Goal: Information Seeking & Learning: Learn about a topic

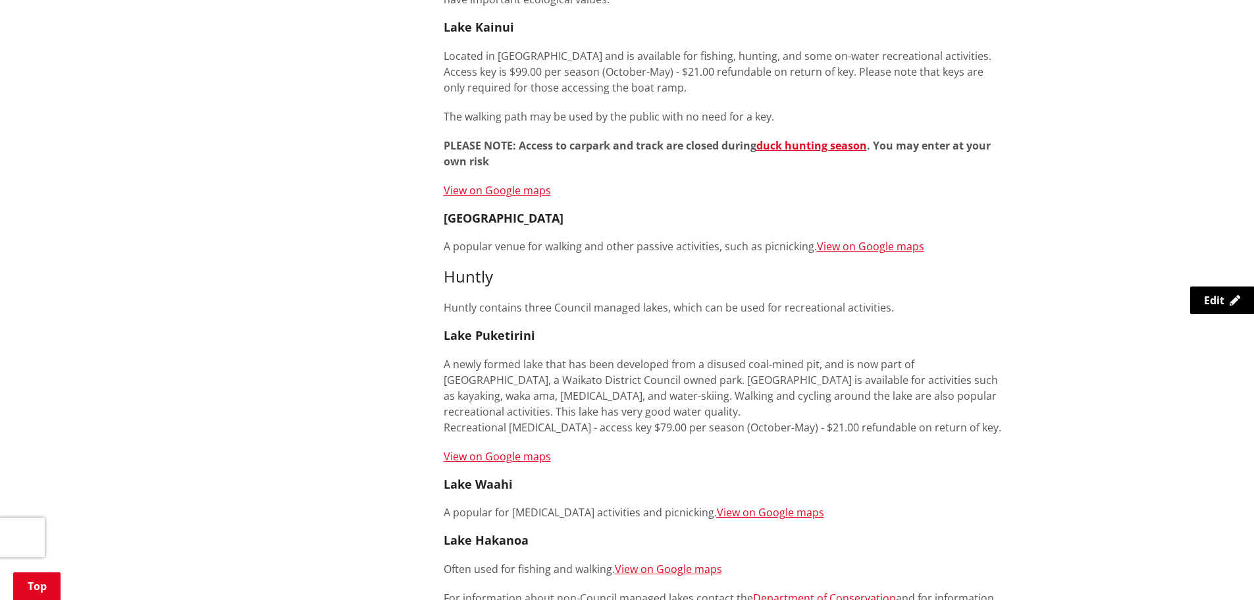
scroll to position [461, 0]
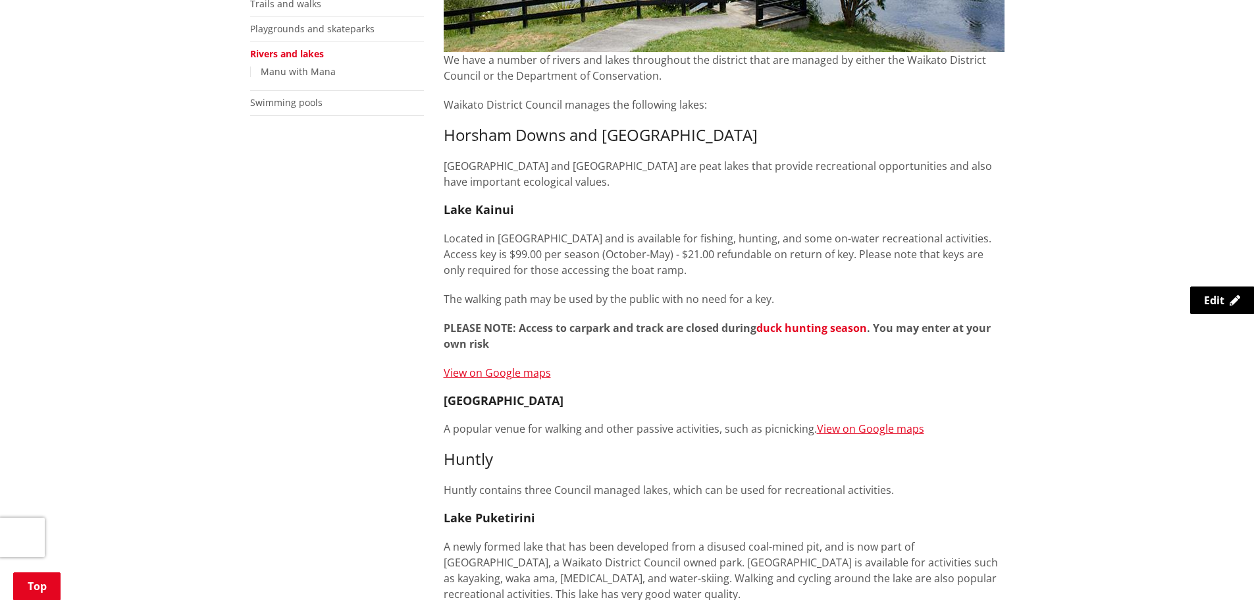
click at [846, 329] on link "duck hunting season" at bounding box center [812, 328] width 111 height 14
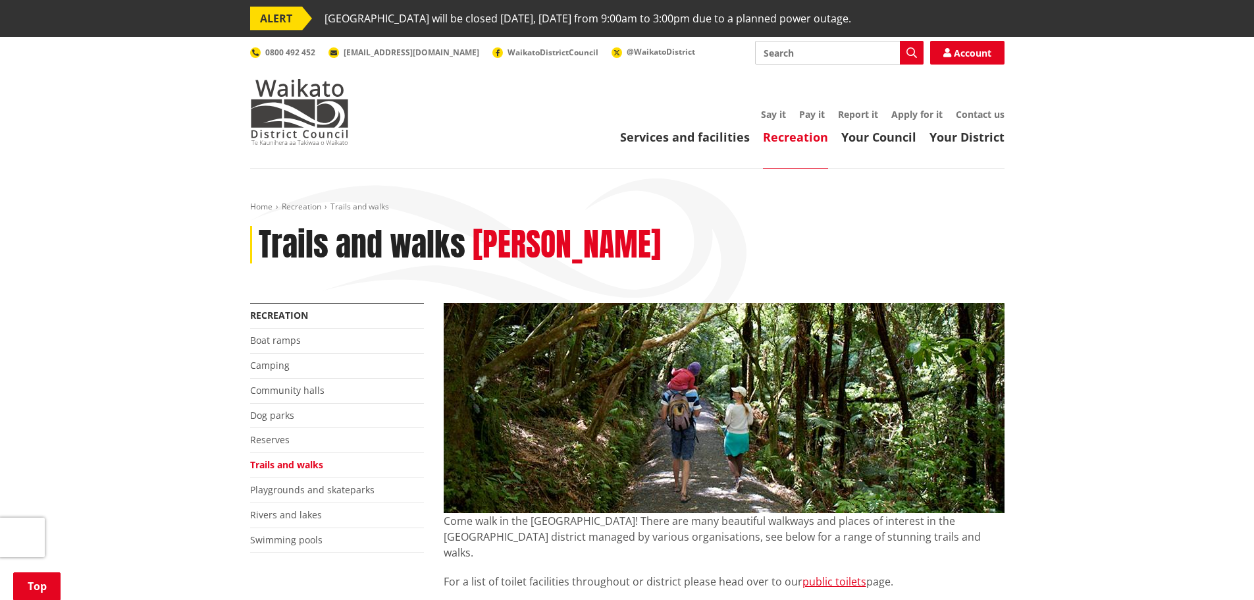
scroll to position [1273, 0]
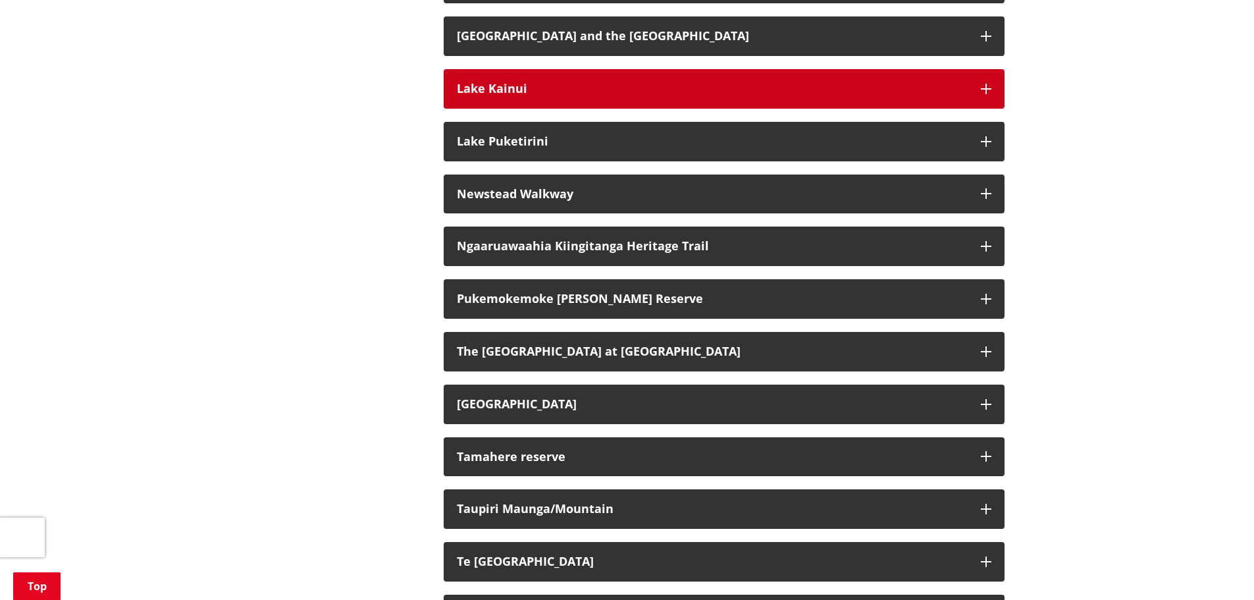
click at [554, 82] on h3 "Lake Kainui" at bounding box center [712, 88] width 511 height 13
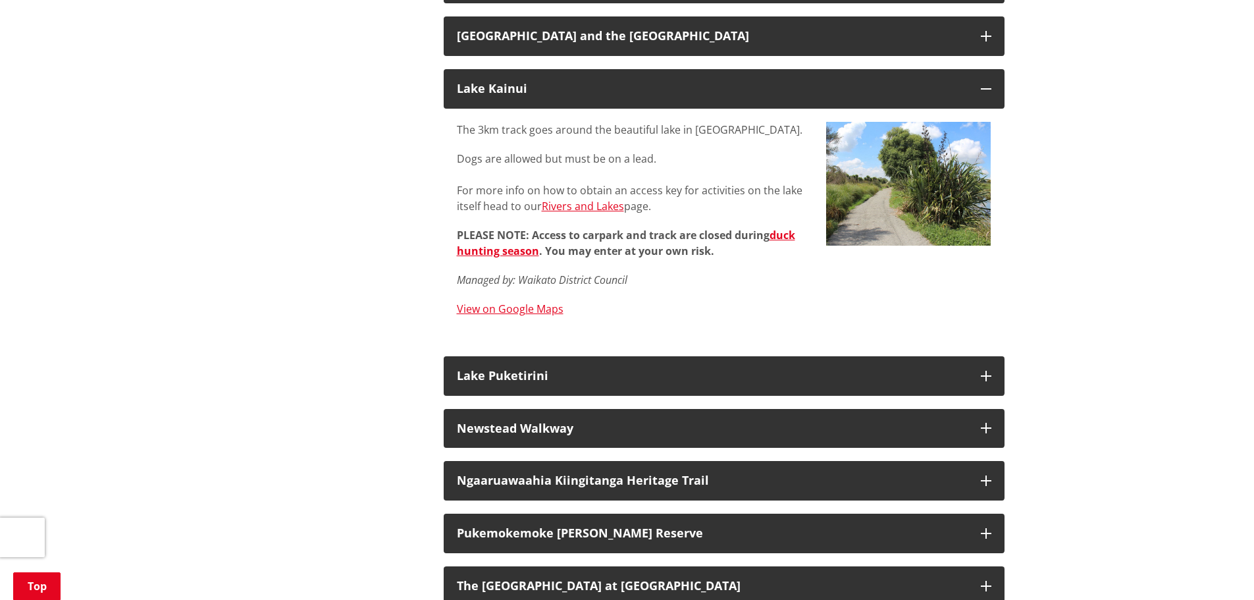
click at [385, 248] on div "More from this section Recreation Boat ramps Camping Community halls Dog parks …" at bounding box center [627, 315] width 774 height 2573
click at [381, 347] on div "More from this section Recreation Boat ramps Camping Community halls Dog parks …" at bounding box center [627, 315] width 774 height 2573
click at [1151, 208] on div "Home Recreation Trails and walks Trails and walks Ngaa Huanui More from this se…" at bounding box center [627, 275] width 1254 height 2760
